Goal: Information Seeking & Learning: Check status

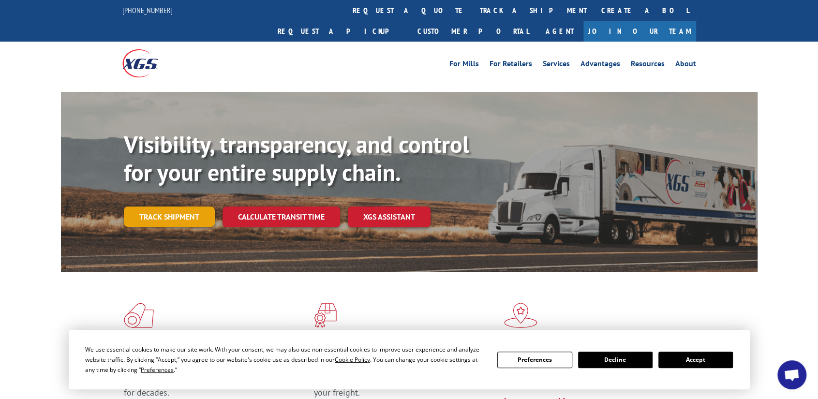
click at [187, 207] on link "Track shipment" at bounding box center [169, 217] width 91 height 20
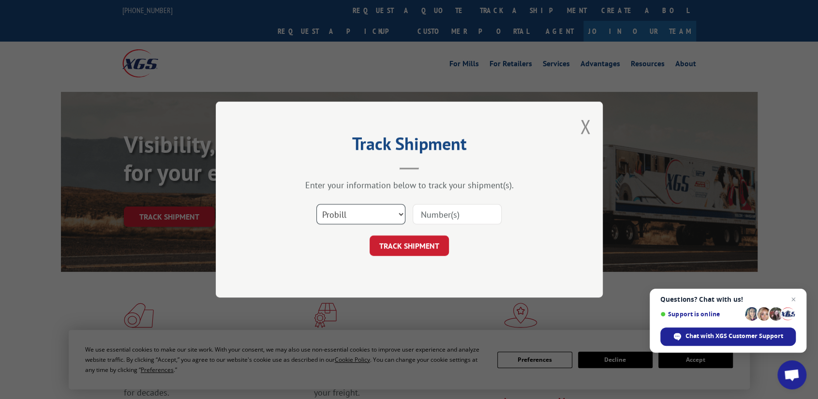
click at [399, 213] on select "Select category... Probill BOL PO" at bounding box center [360, 214] width 89 height 20
click at [351, 213] on select "Select category... Probill BOL PO" at bounding box center [360, 214] width 89 height 20
click at [431, 213] on input at bounding box center [457, 214] width 89 height 20
paste input "16588462"
type input "16588462"
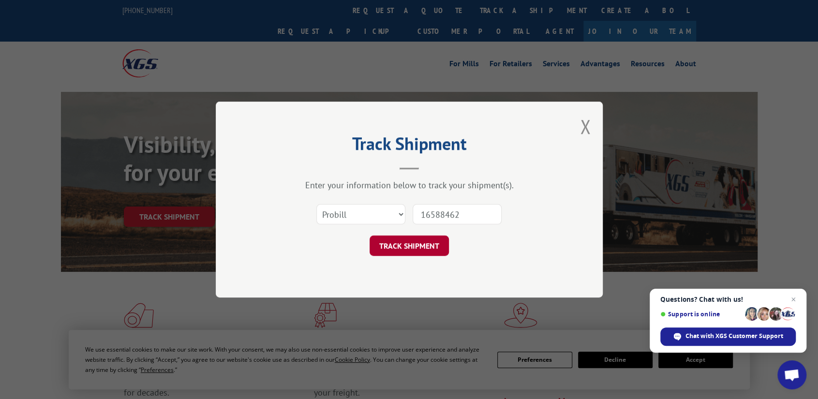
click at [417, 239] on button "TRACK SHIPMENT" at bounding box center [409, 246] width 79 height 20
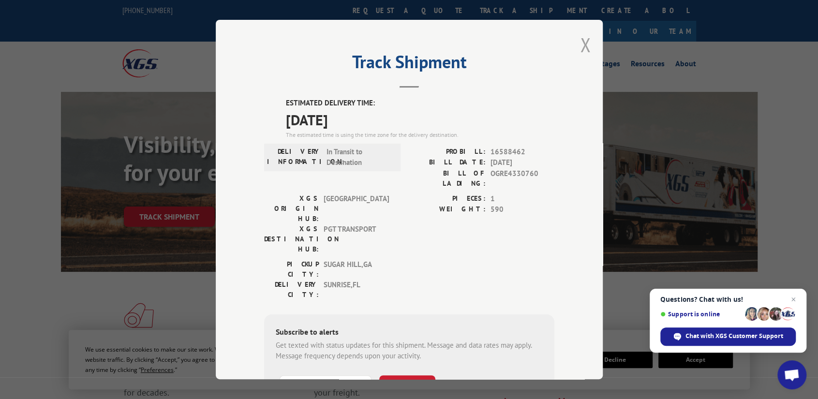
click at [585, 44] on button "Close modal" at bounding box center [585, 45] width 11 height 26
